Goal: Task Accomplishment & Management: Use online tool/utility

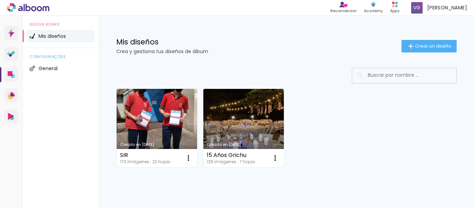
click at [275, 121] on link "Creado en [DATE]" at bounding box center [243, 128] width 80 height 78
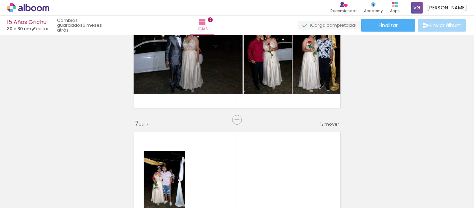
scroll to position [659, 0]
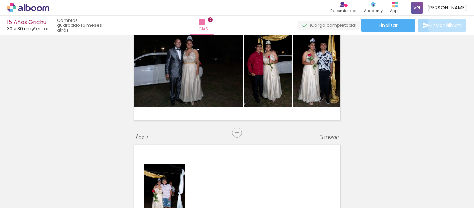
click at [447, 24] on span "Enviar álbum" at bounding box center [445, 25] width 31 height 5
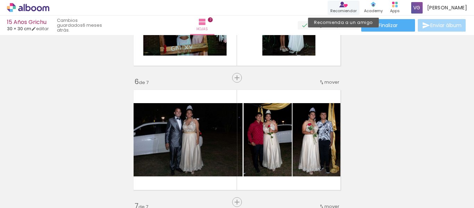
click at [342, 8] on div "Recomiendar" at bounding box center [343, 11] width 26 height 6
